Goal: Find specific fact: Find specific fact

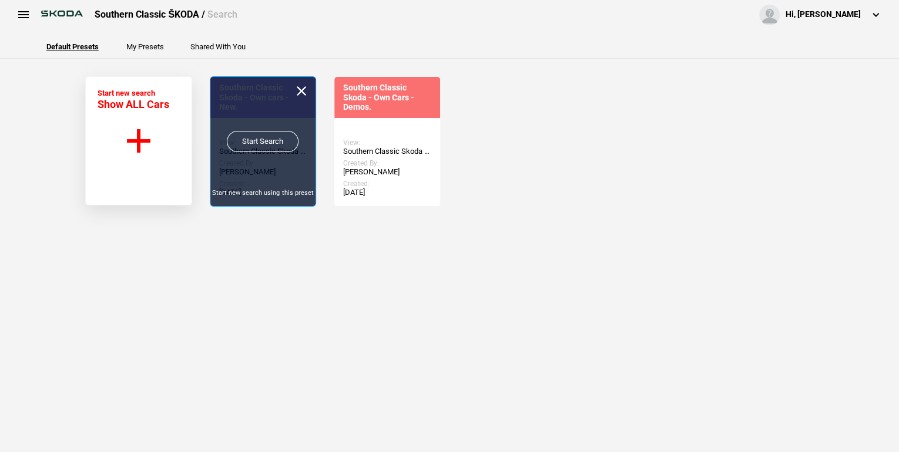
click at [254, 141] on link "Start Search" at bounding box center [263, 141] width 72 height 21
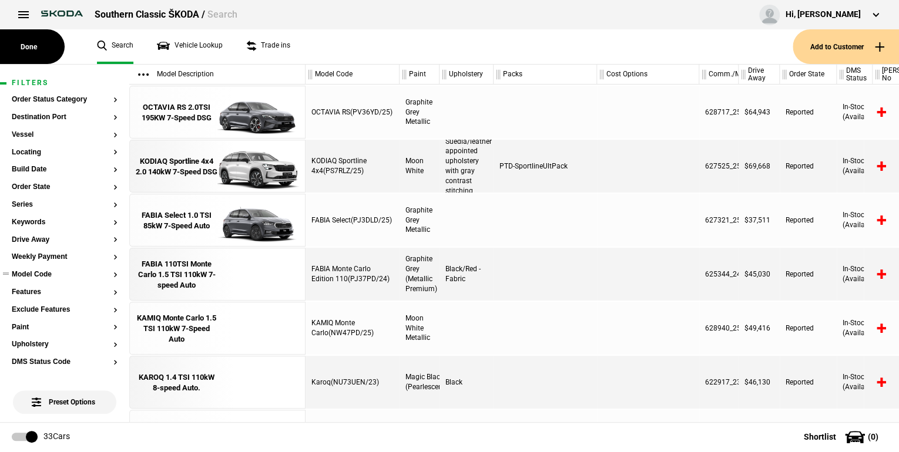
click at [109, 273] on button "Model Code" at bounding box center [65, 275] width 106 height 8
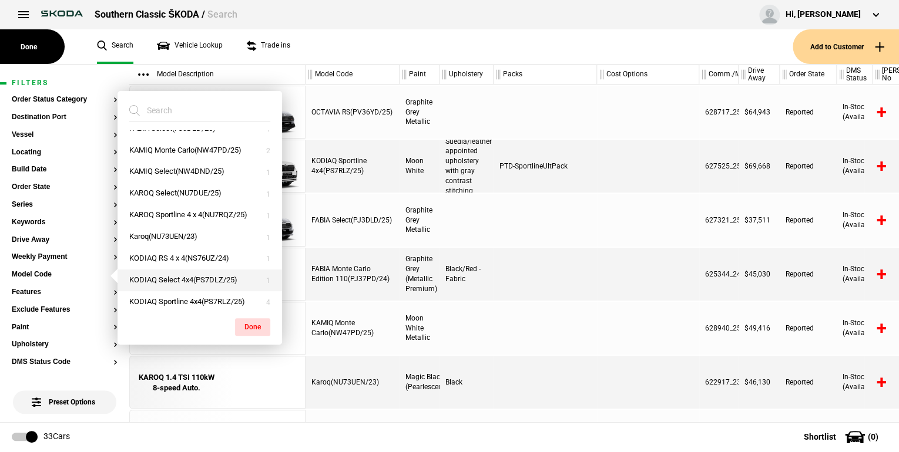
scroll to position [141, 0]
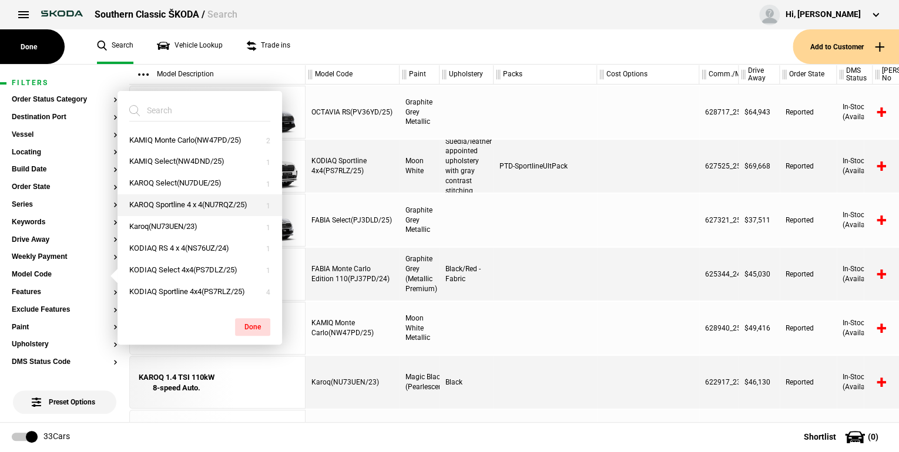
click at [202, 205] on button "KAROQ Sportline 4 x 4(NU7RQZ/25)" at bounding box center [199, 205] width 164 height 22
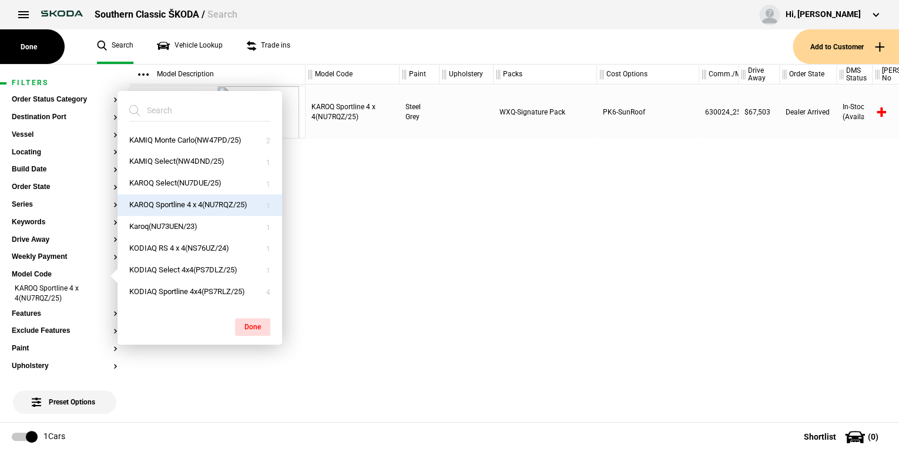
click at [398, 216] on div "KAROQ Sportline 4 x 4(NU7RQZ/25) Steel Grey WXQ-Signature Pack PK6-SunRoof 6300…" at bounding box center [601, 254] width 593 height 338
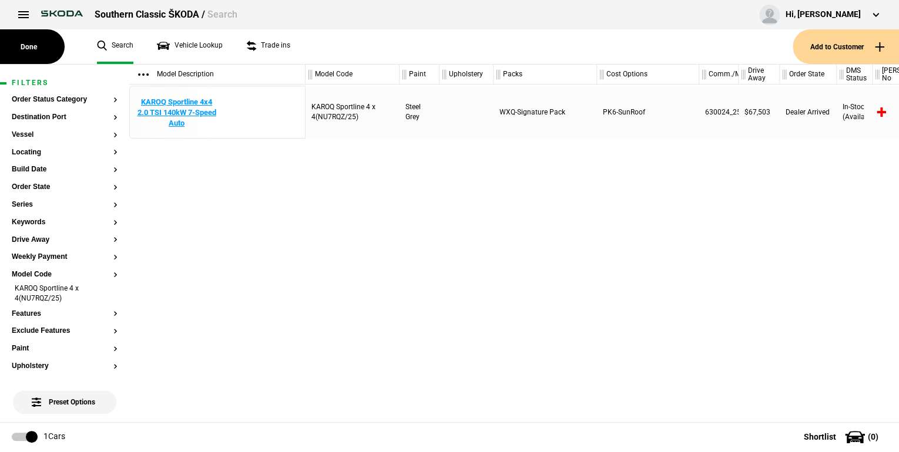
click at [180, 103] on div "KAROQ Sportline 4x4 2.0 TSI 140kW 7-Speed Auto" at bounding box center [177, 113] width 82 height 32
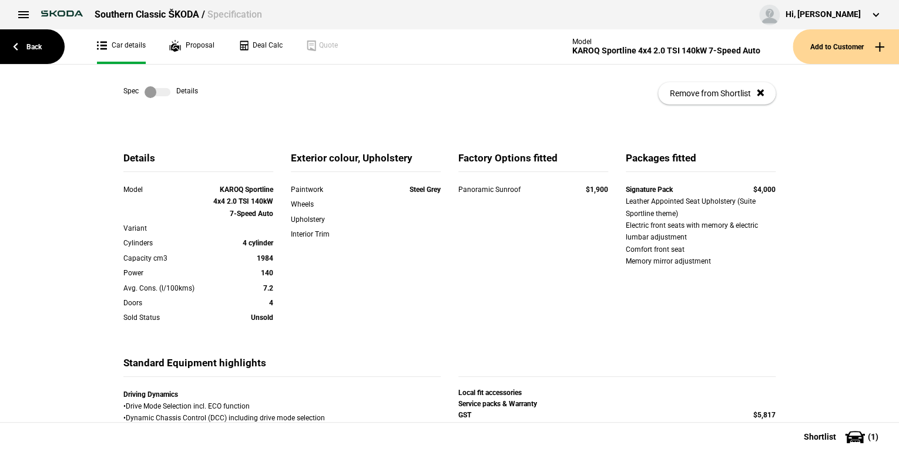
click at [164, 95] on label at bounding box center [158, 92] width 26 height 12
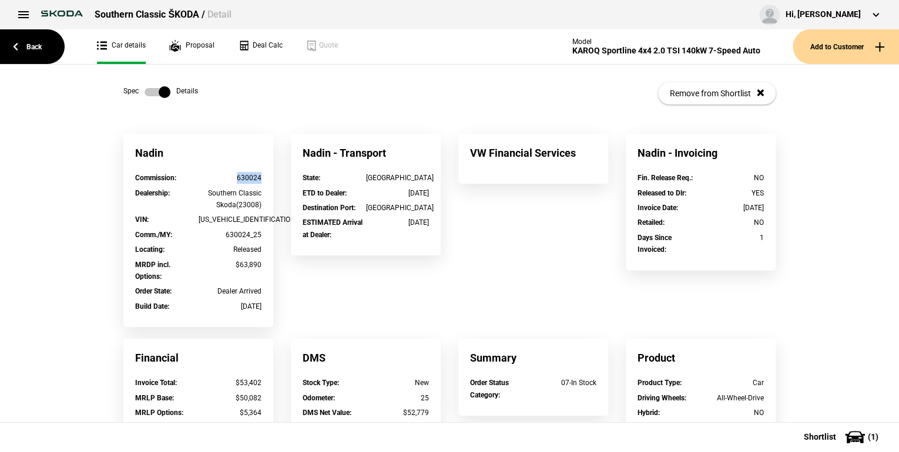
drag, startPoint x: 234, startPoint y: 176, endPoint x: 258, endPoint y: 178, distance: 24.2
click at [258, 178] on div "Commission : 630024" at bounding box center [198, 179] width 144 height 15
copy div "630024"
